Goal: Task Accomplishment & Management: Manage account settings

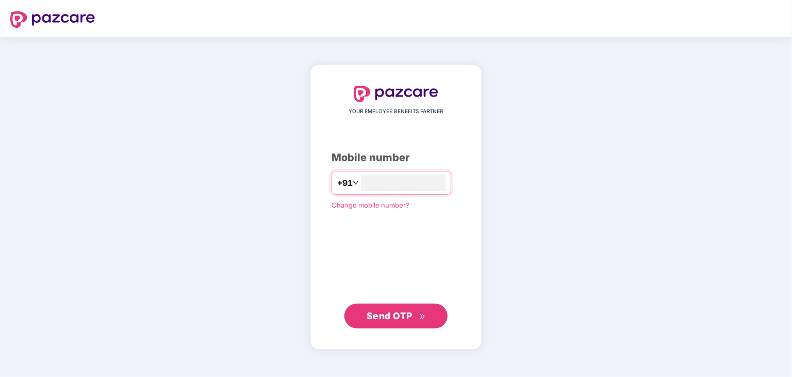
type input "**********"
click at [386, 309] on span "Send OTP" at bounding box center [395, 316] width 59 height 14
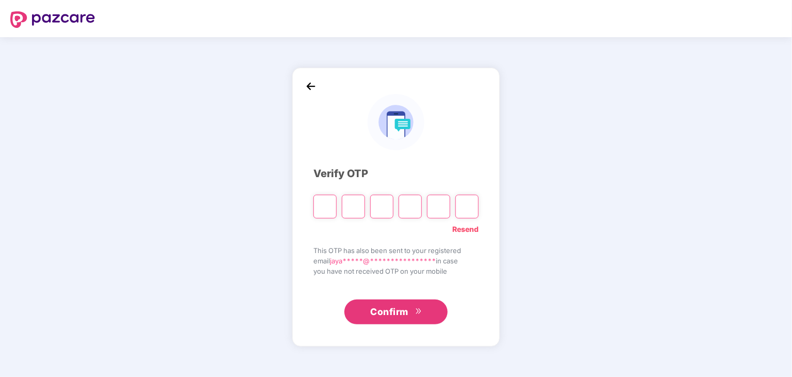
type input "*"
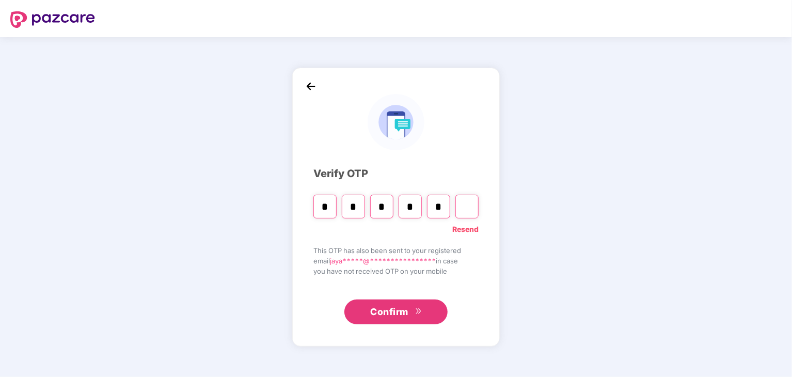
type input "*"
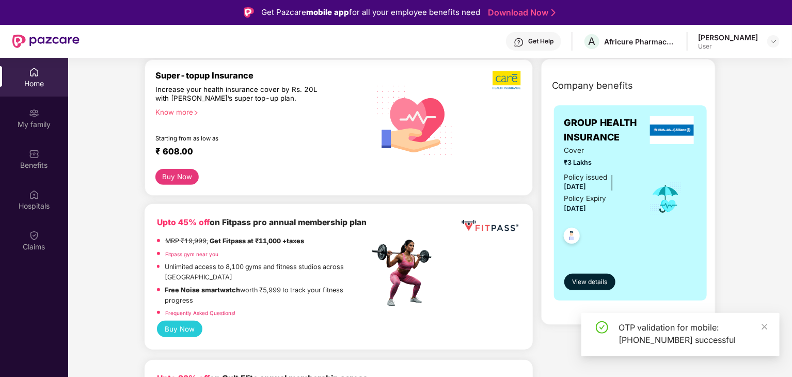
scroll to position [206, 0]
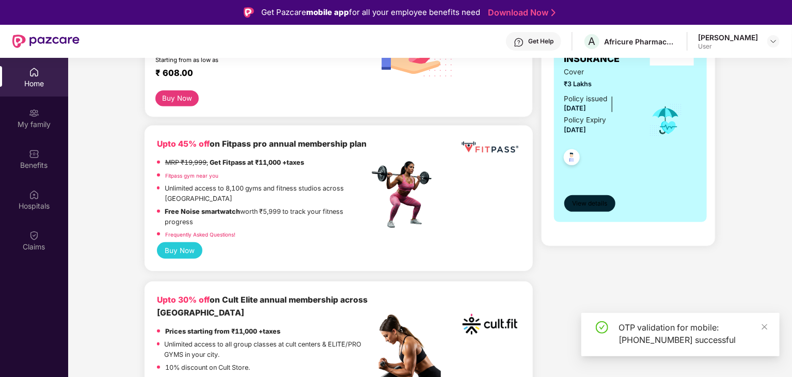
click at [589, 205] on span "View details" at bounding box center [589, 204] width 35 height 10
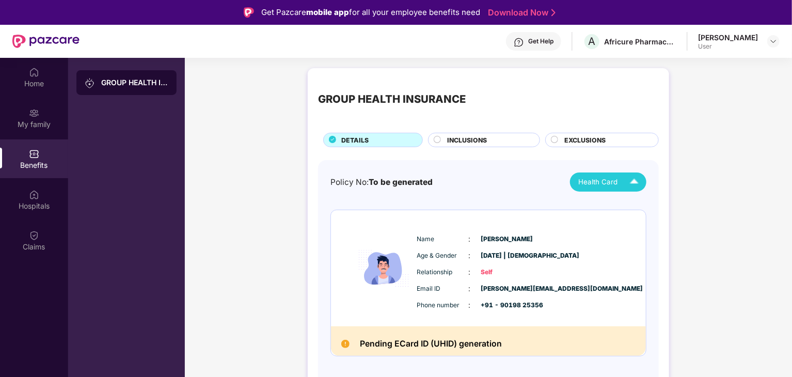
click at [623, 180] on div "Health Card" at bounding box center [610, 182] width 65 height 18
click at [588, 207] on div "[PERSON_NAME]" at bounding box center [609, 205] width 67 height 11
